Goal: Answer question/provide support

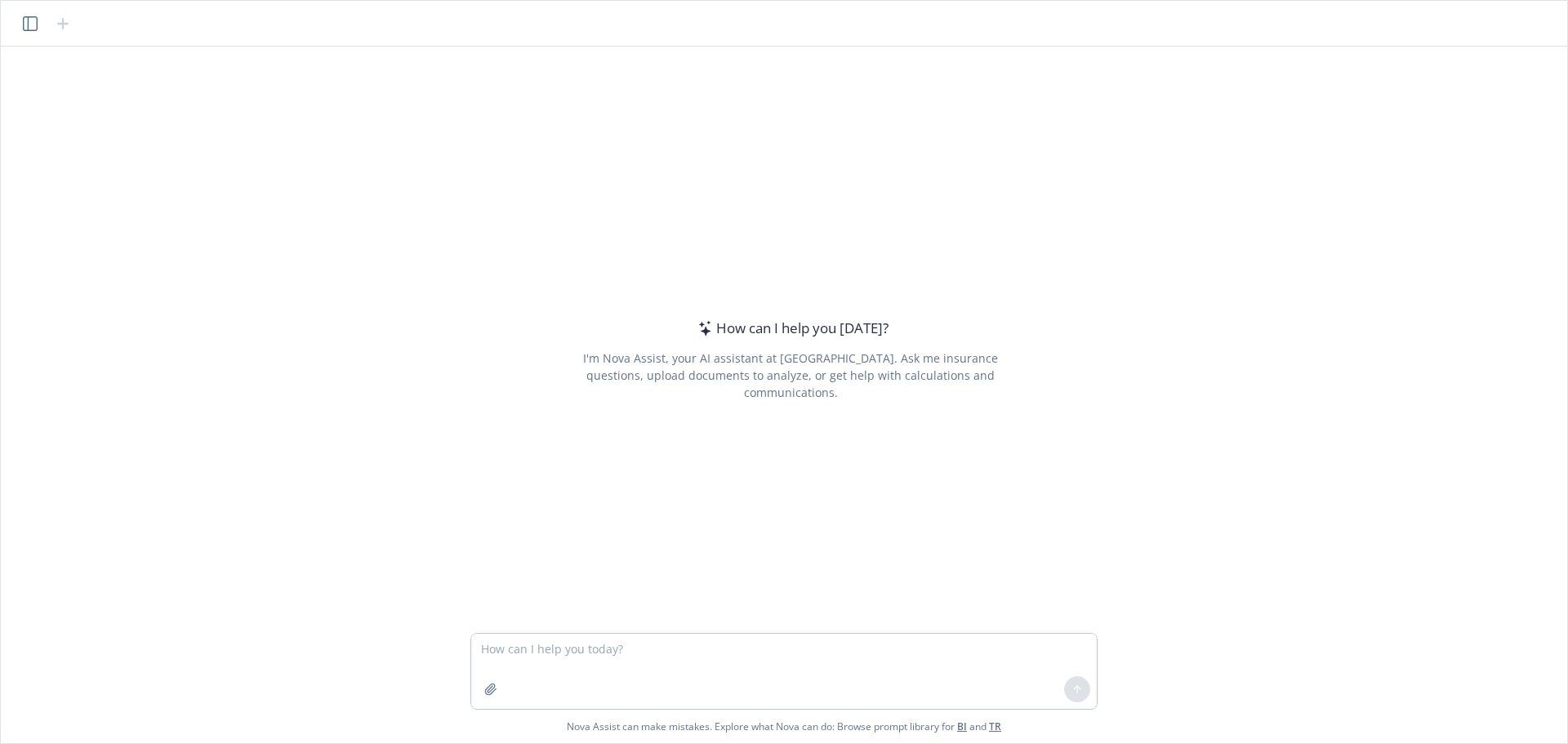
click at [676, 652] on textarea at bounding box center [784, 671] width 626 height 75
click at [486, 689] on icon "button" at bounding box center [490, 688] width 10 height 10
click at [488, 685] on icon "button" at bounding box center [491, 689] width 13 height 13
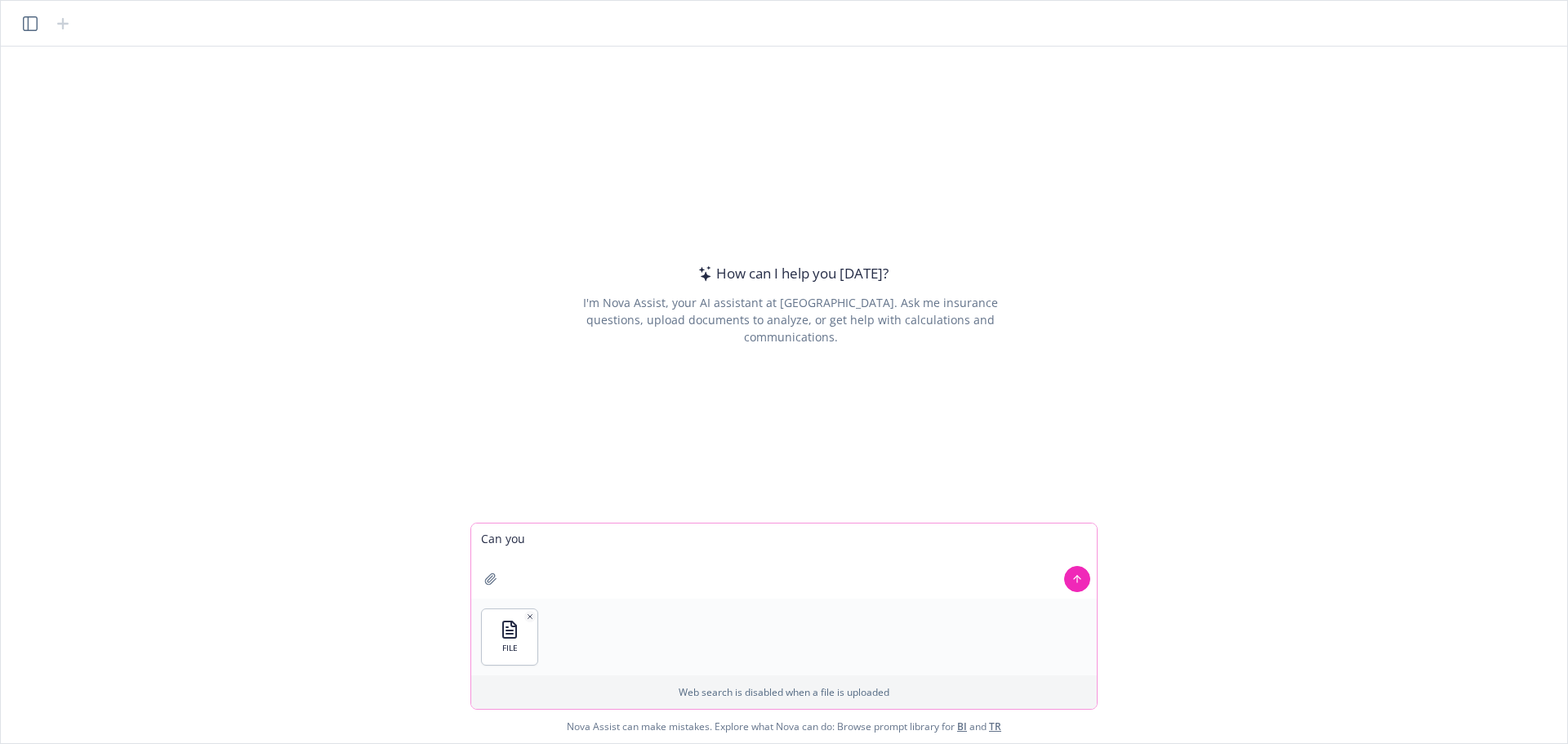
click at [564, 538] on textarea "Can you" at bounding box center [784, 560] width 626 height 75
click at [744, 541] on textarea "Can you check the list of doctors names" at bounding box center [784, 560] width 626 height 75
click at [641, 568] on textarea "Can you check the list of doctors names and their address in [GEOGRAPHIC_DATA] …" at bounding box center [784, 560] width 626 height 75
click at [890, 541] on textarea "Can you check the list of doctors names and their address in [GEOGRAPHIC_DATA] …" at bounding box center [784, 560] width 626 height 75
click at [691, 553] on textarea "Can you check the list of doctors names and their address in [GEOGRAPHIC_DATA] …" at bounding box center [784, 560] width 626 height 75
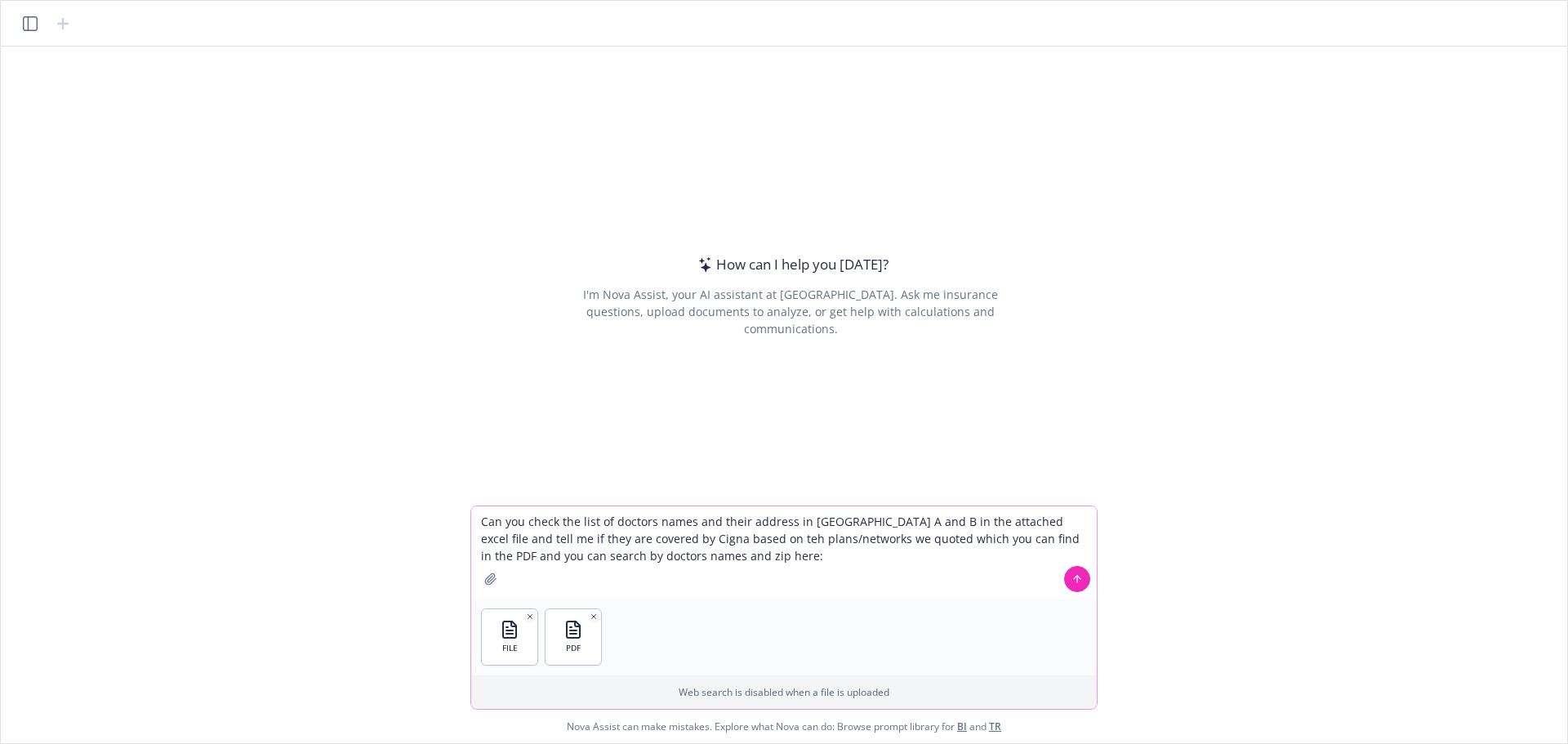
paste textarea "[URL][DOMAIN_NAME]"
click at [643, 556] on textarea "Can you check the list of doctors names and their address in [GEOGRAPHIC_DATA] …" at bounding box center [784, 552] width 626 height 92
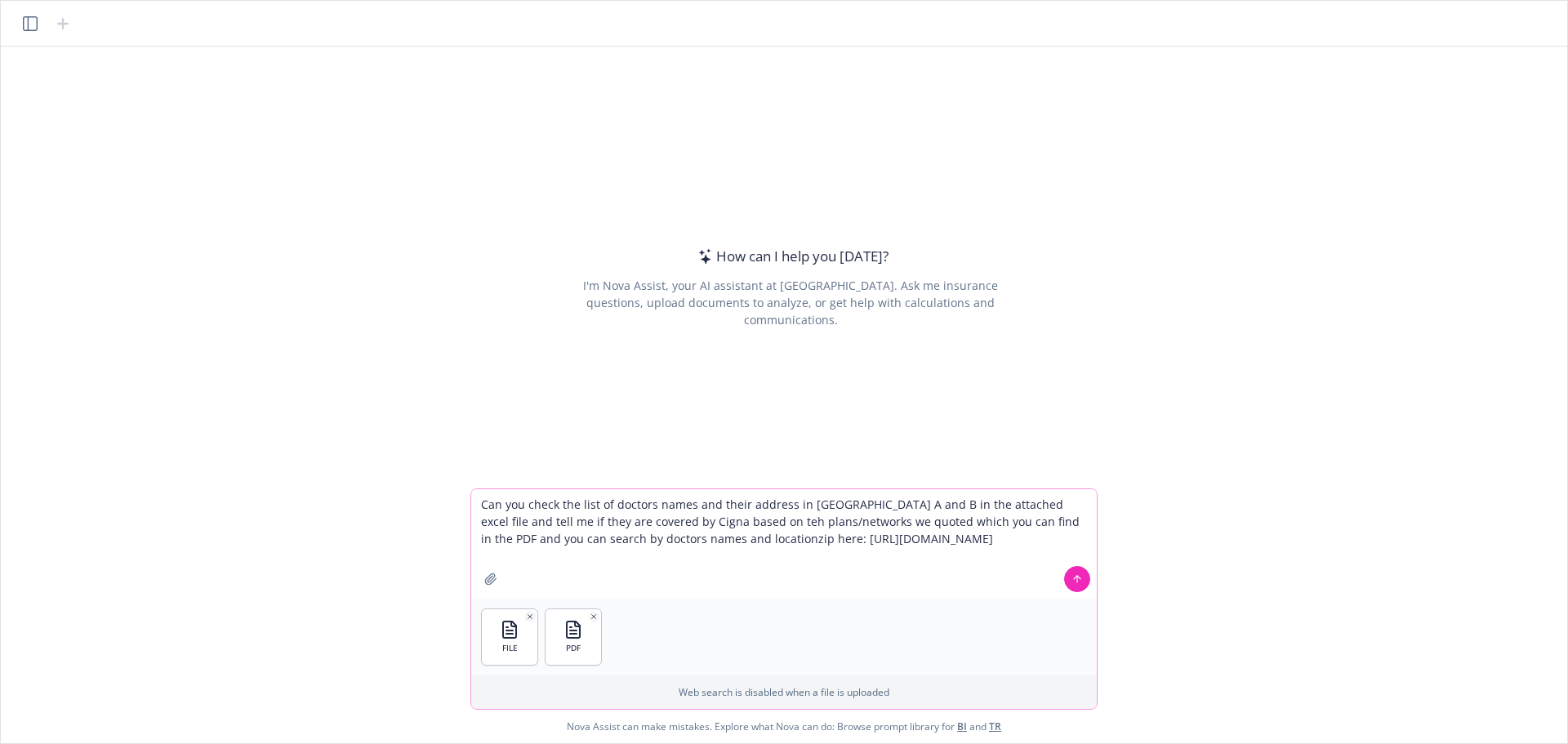
type textarea "Can you check the list of doctors names and their address in [GEOGRAPHIC_DATA] …"
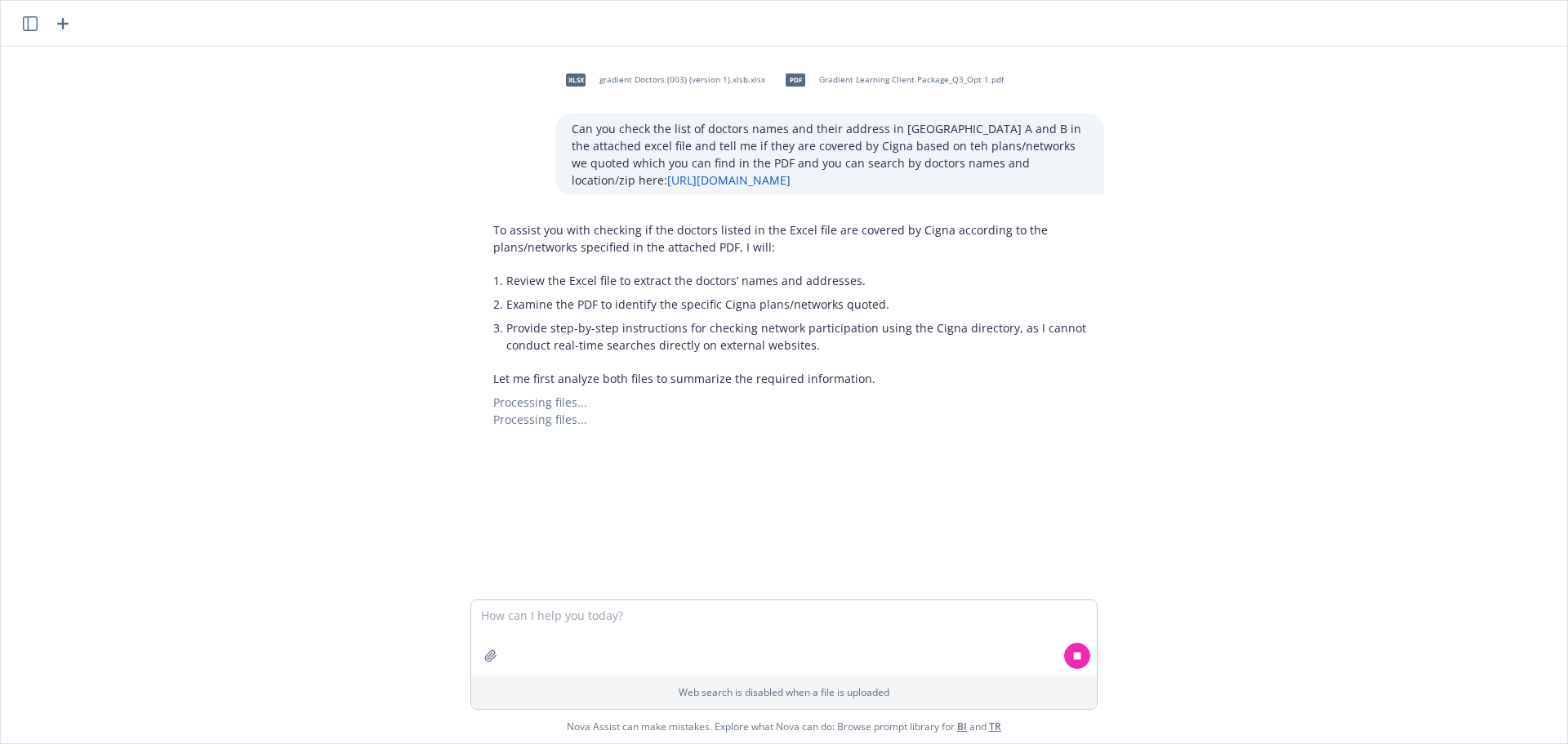
click at [623, 138] on p "Can you check the list of doctors names and their address in [GEOGRAPHIC_DATA] …" at bounding box center [829, 154] width 516 height 69
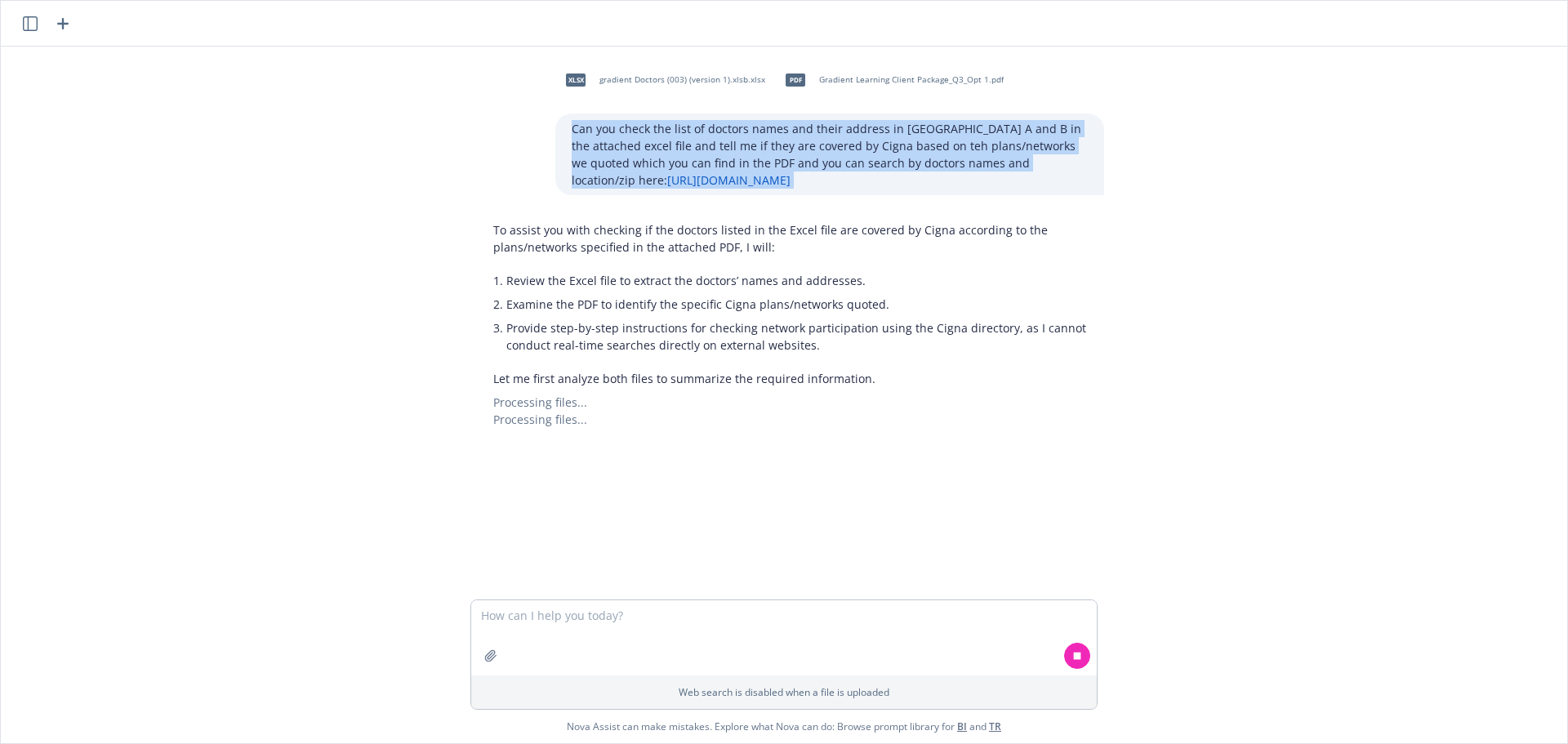
click at [623, 138] on p "Can you check the list of doctors names and their address in [GEOGRAPHIC_DATA] …" at bounding box center [829, 154] width 516 height 69
copy p "Can you check the list of doctors names and their address in [GEOGRAPHIC_DATA] …"
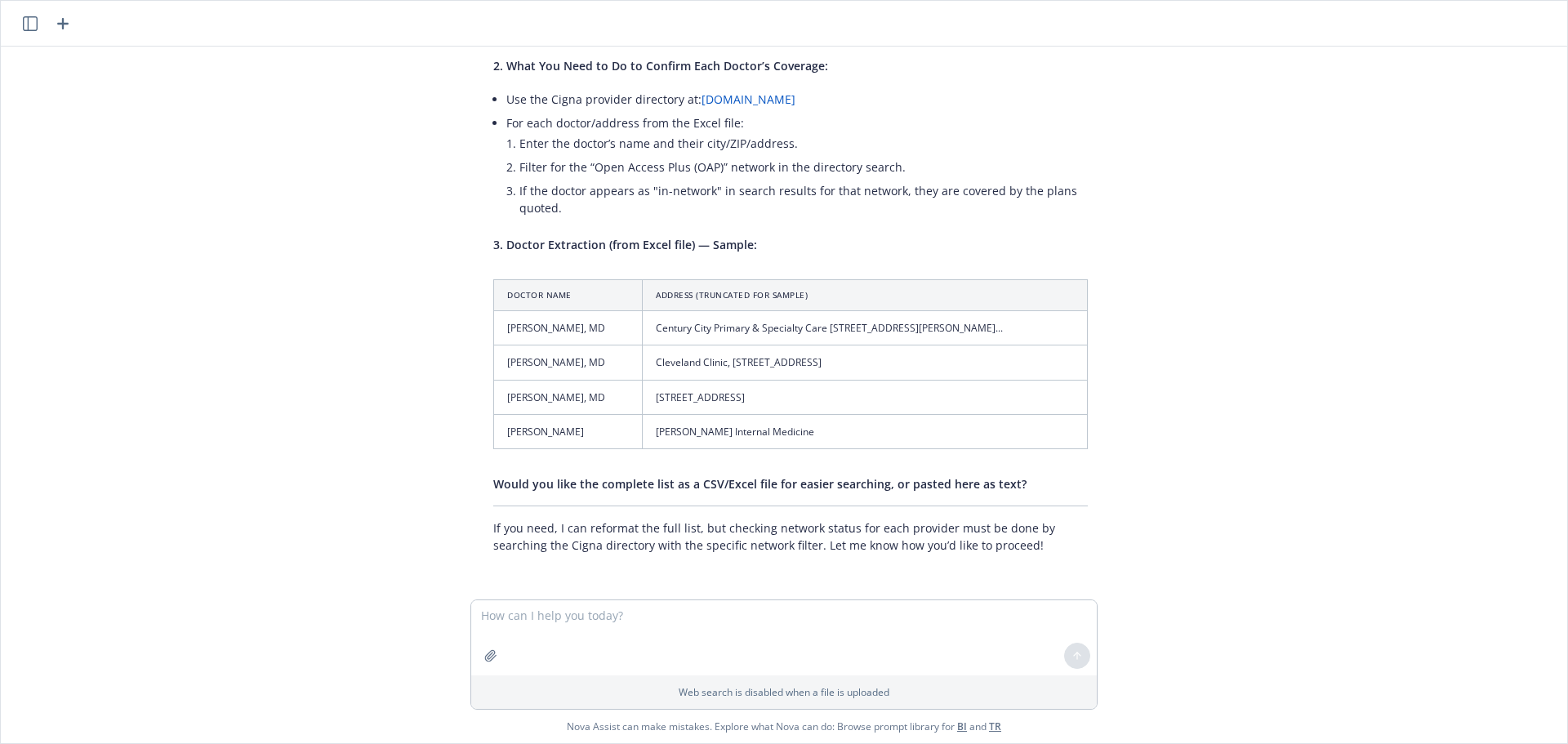
scroll to position [75, 0]
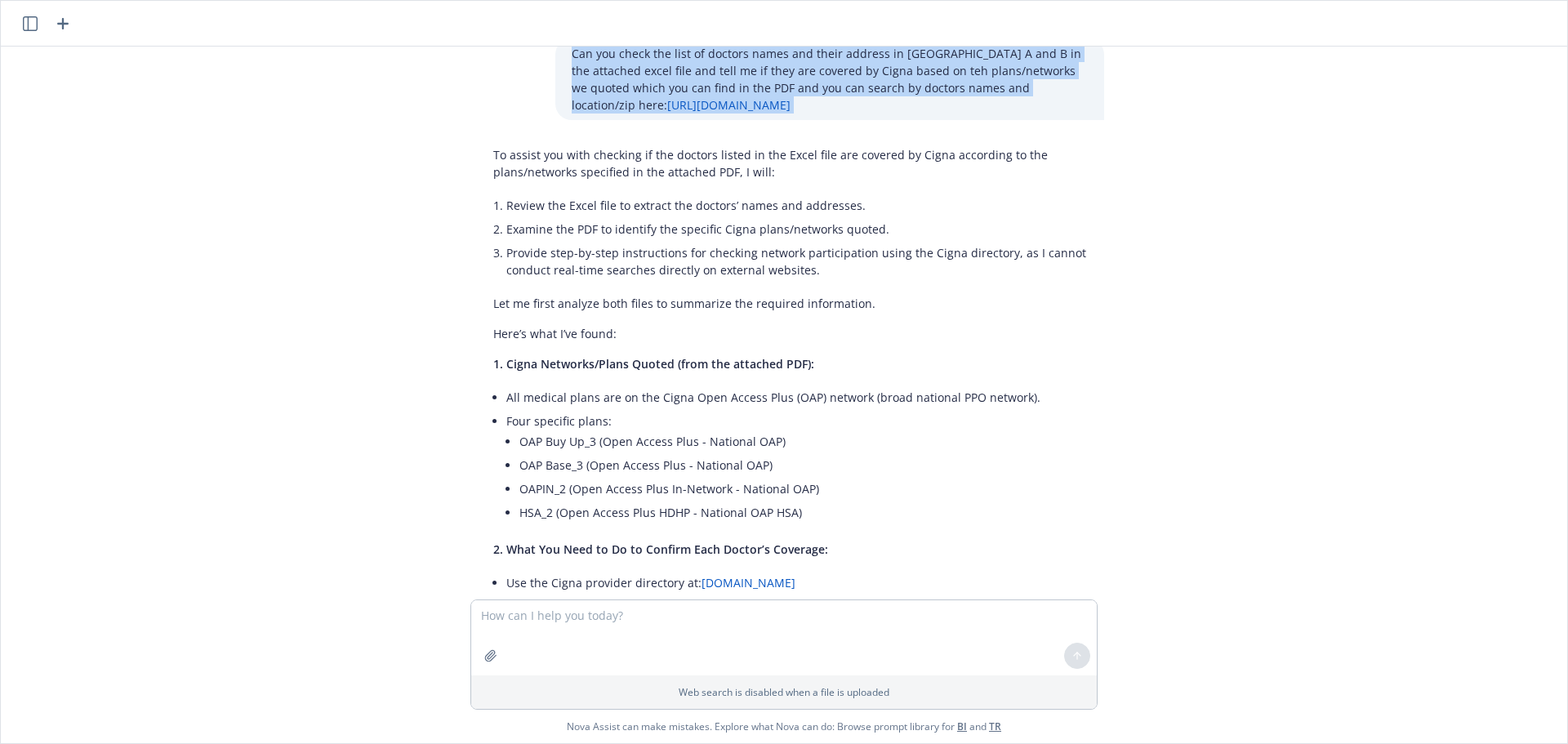
click at [768, 582] on link "[DOMAIN_NAME]" at bounding box center [748, 582] width 94 height 16
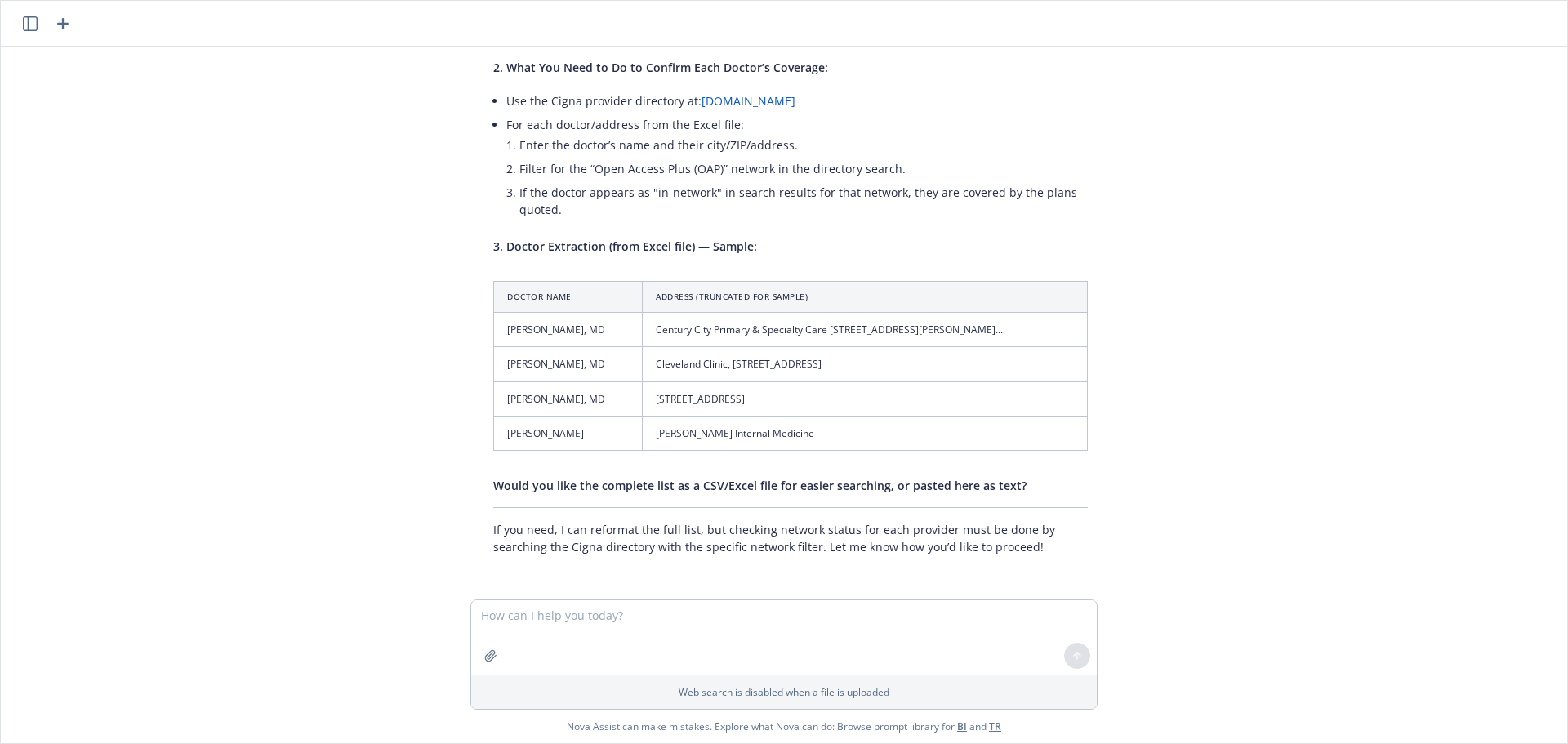
scroll to position [558, 0]
click at [857, 630] on textarea at bounding box center [784, 637] width 626 height 75
type textarea "yes please"
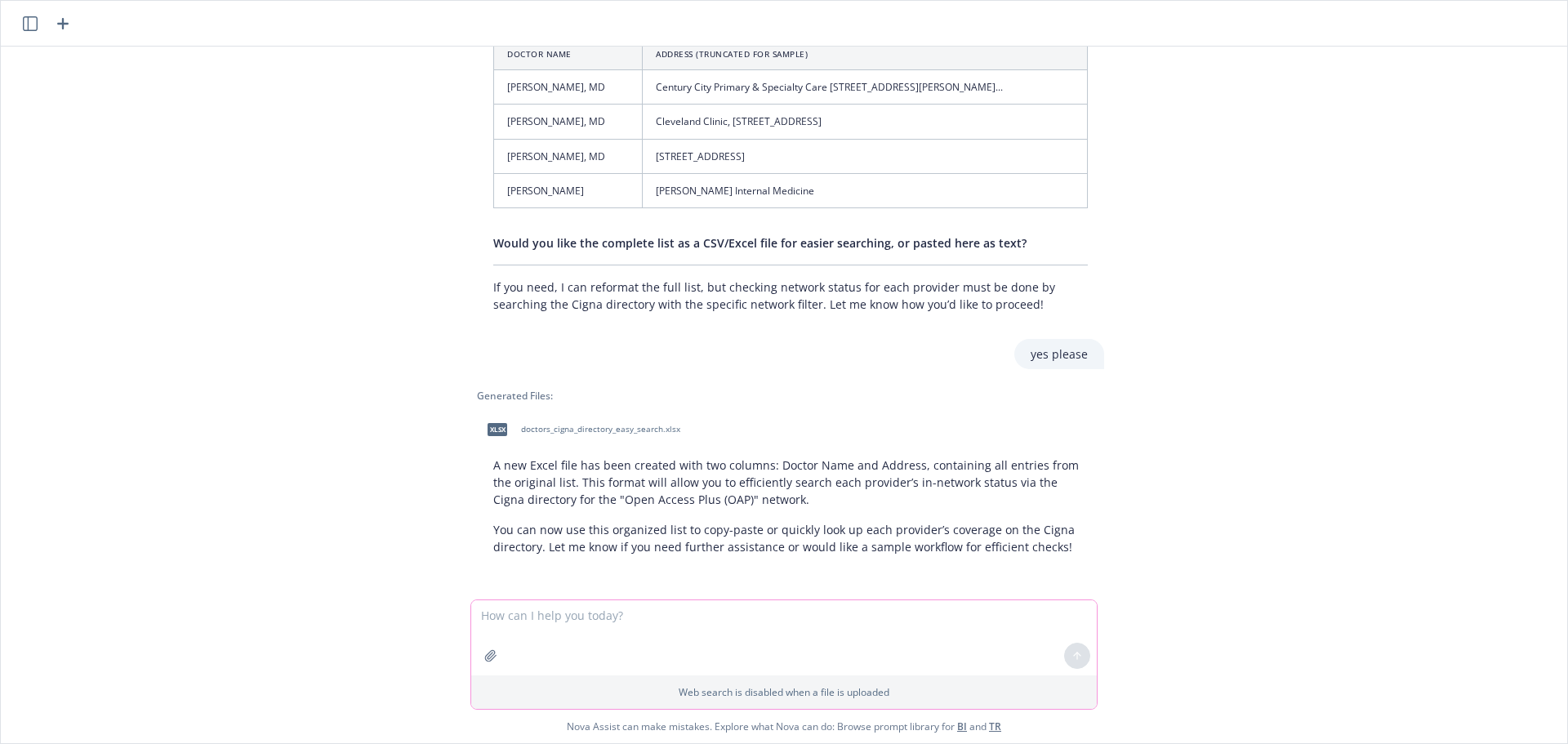
scroll to position [801, 0]
click at [542, 425] on span "doctors_cigna_directory_easy_search.xlsx" at bounding box center [600, 426] width 159 height 10
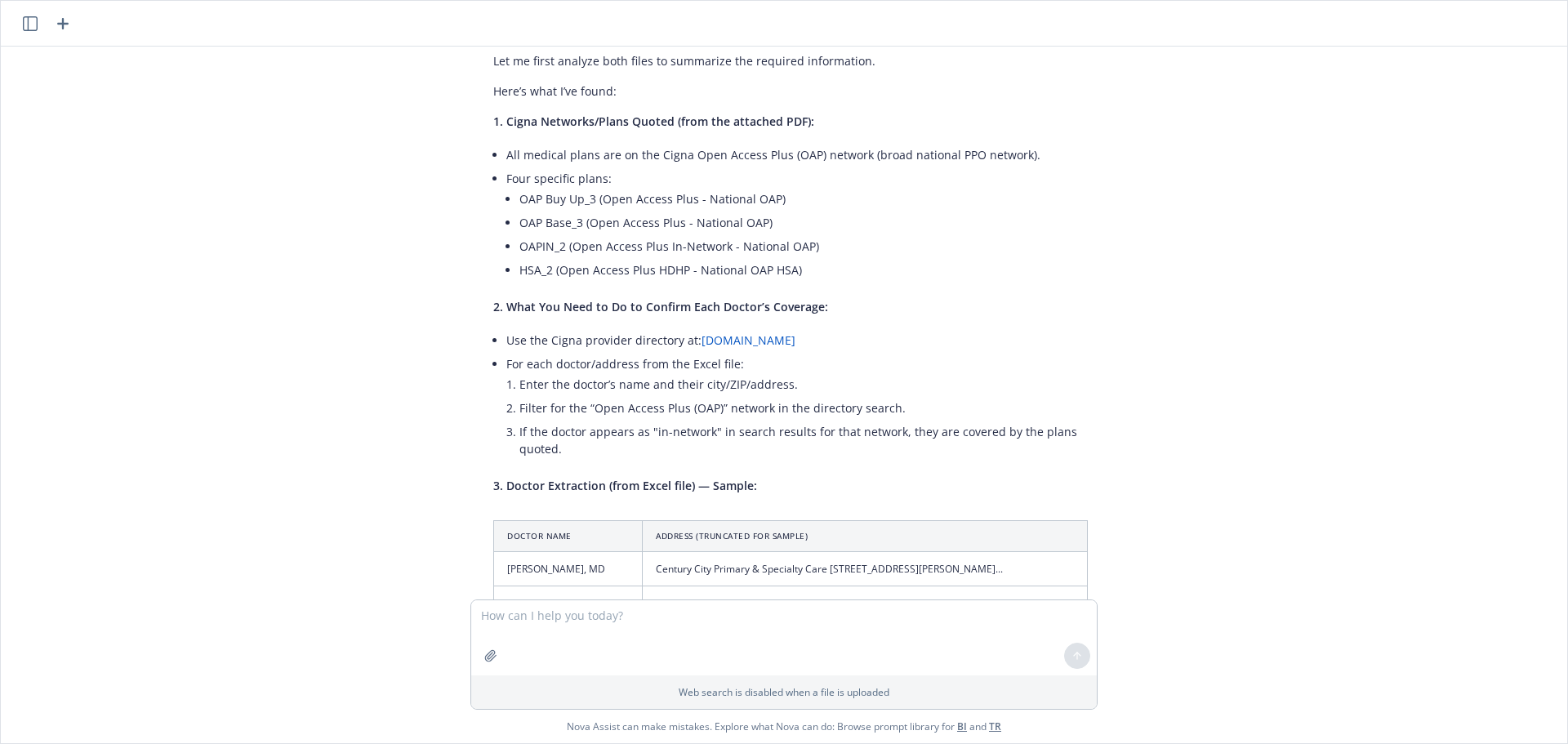
scroll to position [0, 0]
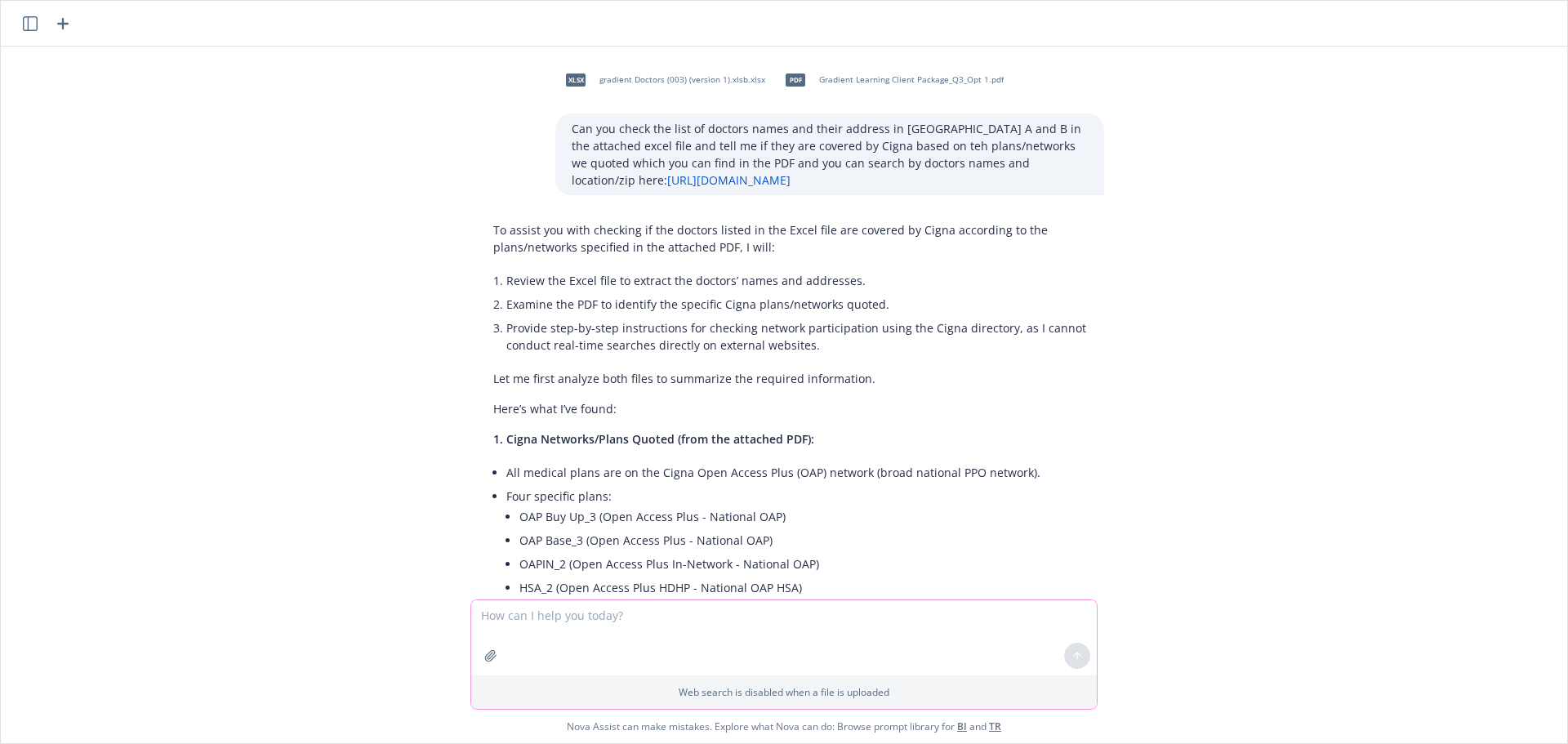
click at [781, 615] on textarea at bounding box center [784, 637] width 626 height 75
type textarea "is there any way you can check these for me?"
click at [745, 158] on p "Can you check the list of doctors names and their address in [GEOGRAPHIC_DATA] …" at bounding box center [829, 154] width 516 height 69
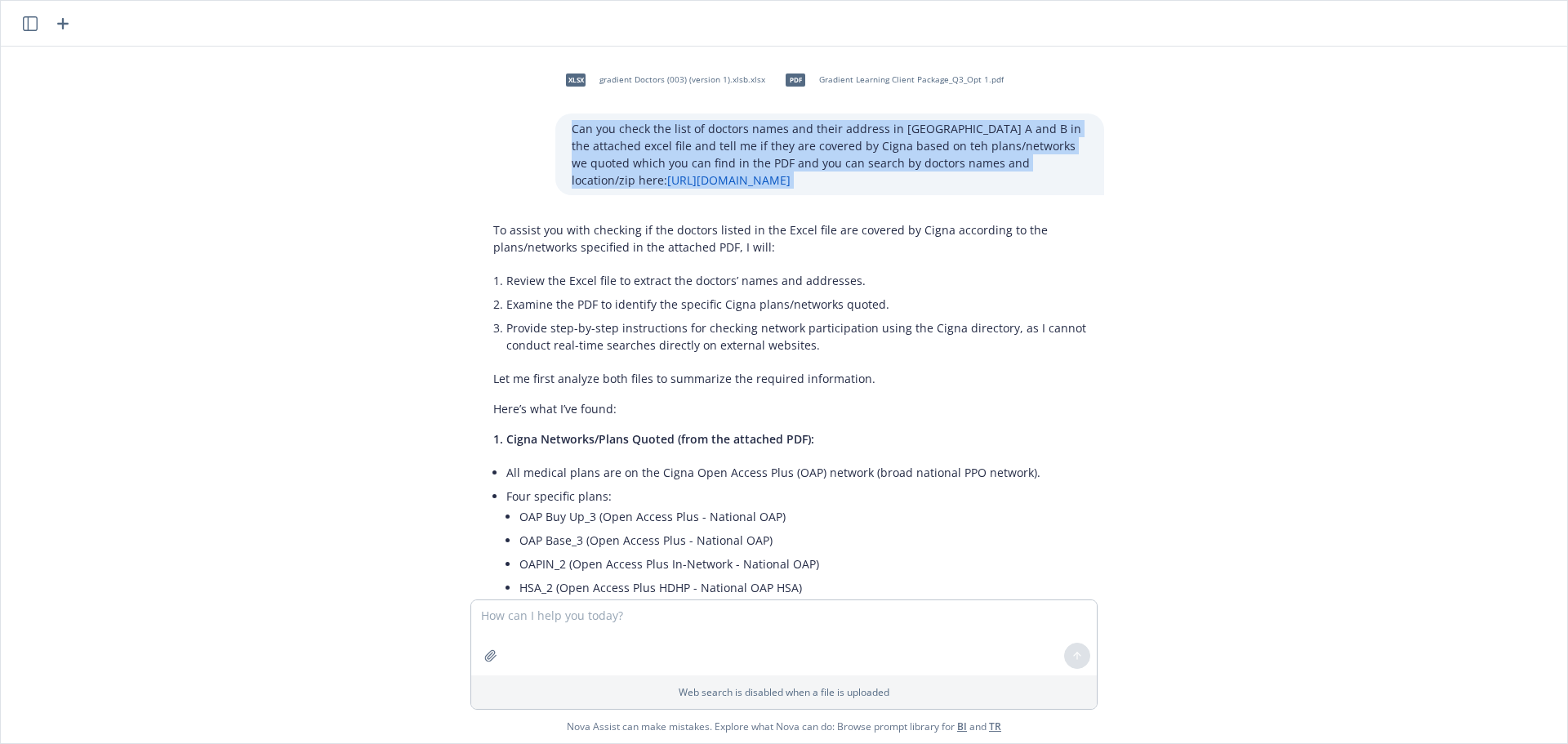
click at [745, 158] on p "Can you check the list of doctors names and their address in [GEOGRAPHIC_DATA] …" at bounding box center [829, 154] width 516 height 69
copy p "Can you check the list of doctors names and their address in [GEOGRAPHIC_DATA] …"
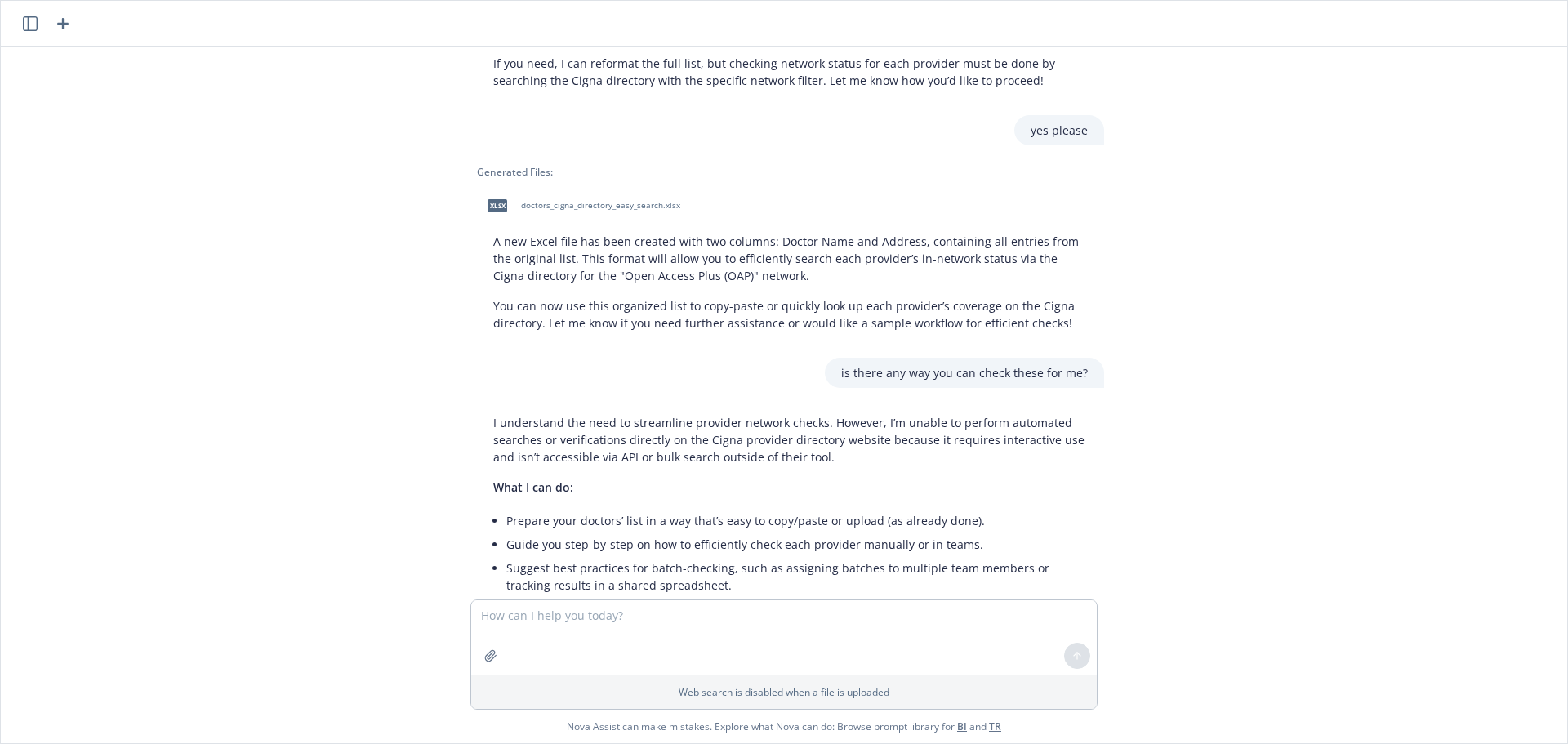
scroll to position [1506, 0]
